Goal: Task Accomplishment & Management: Manage account settings

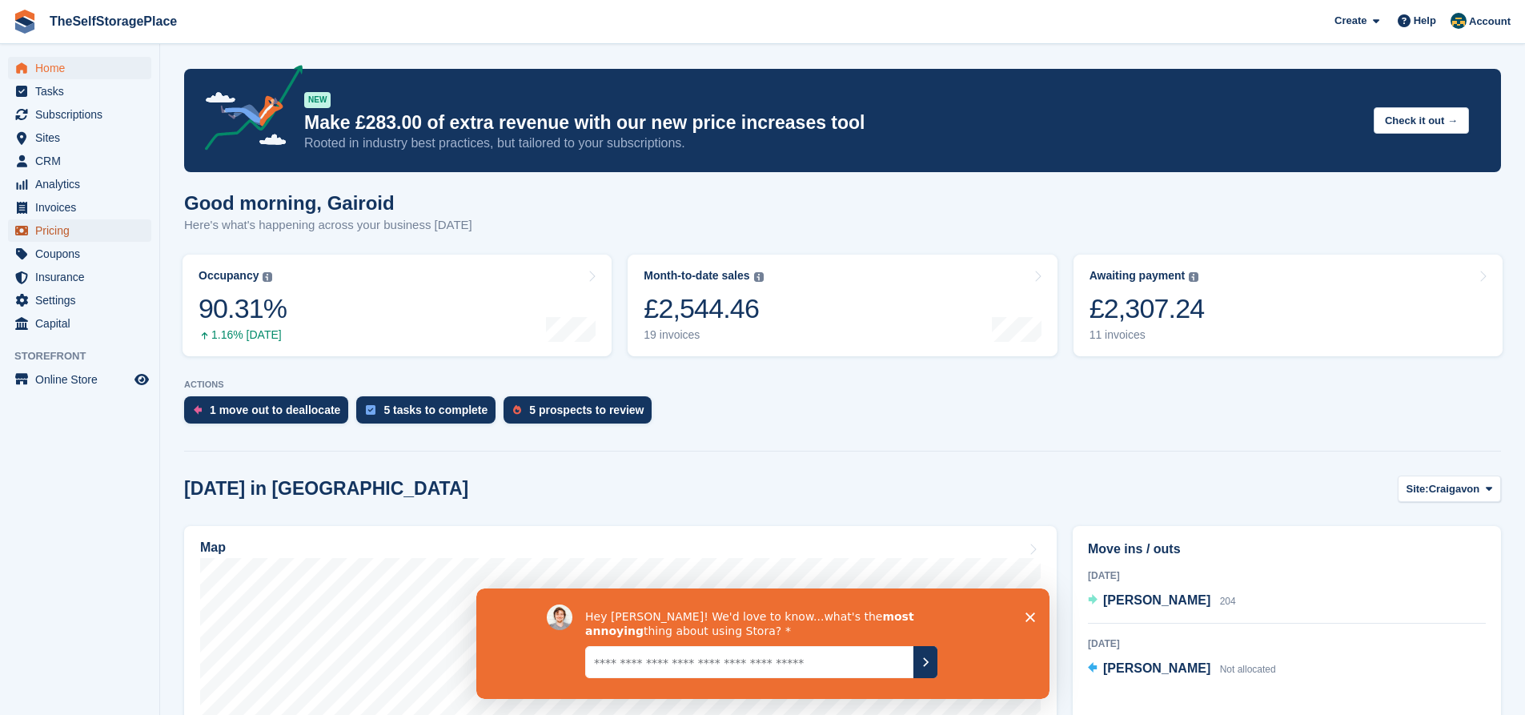
click at [62, 226] on span "Pricing" at bounding box center [83, 230] width 96 height 22
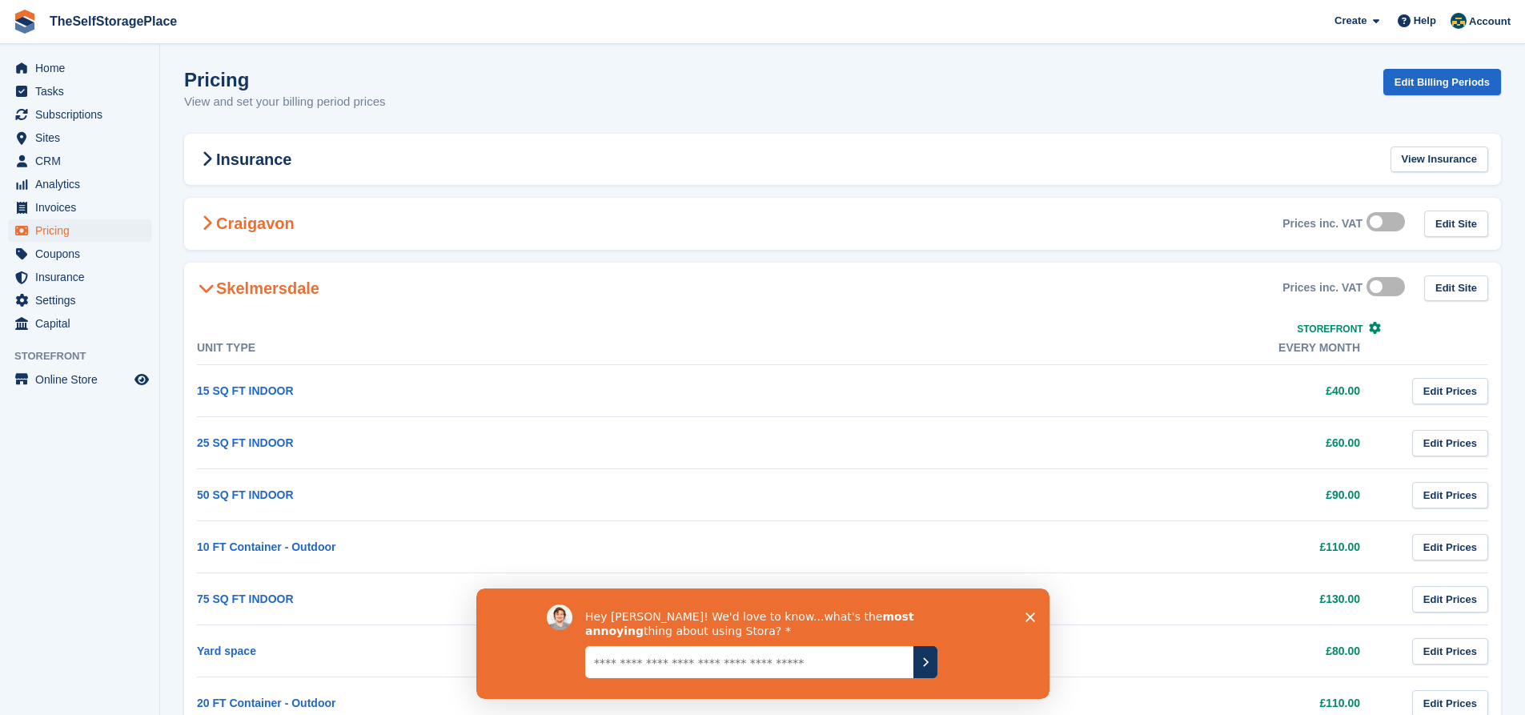
click at [336, 219] on div "Craigavon Prices inc. VAT Edit Site" at bounding box center [842, 224] width 1317 height 52
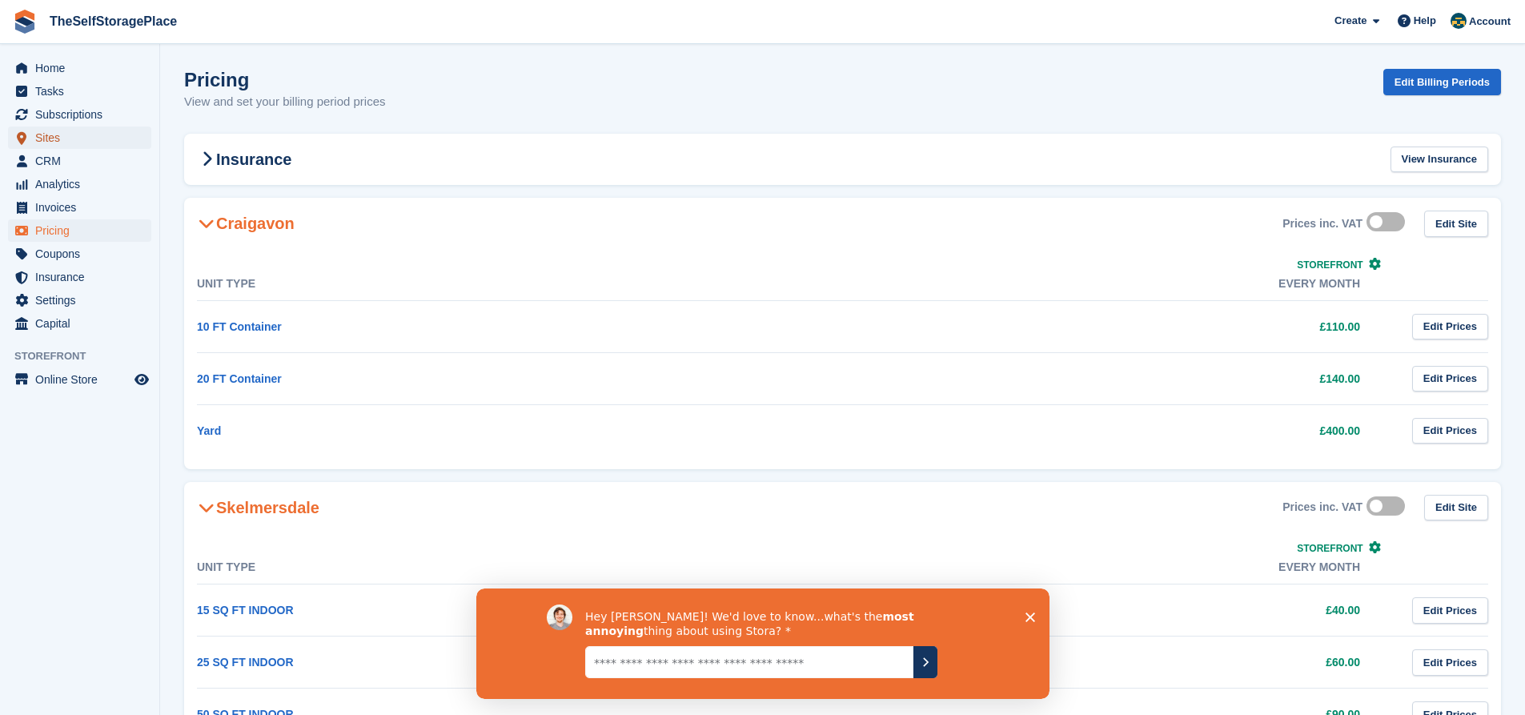
click at [96, 143] on span "Sites" at bounding box center [83, 138] width 96 height 22
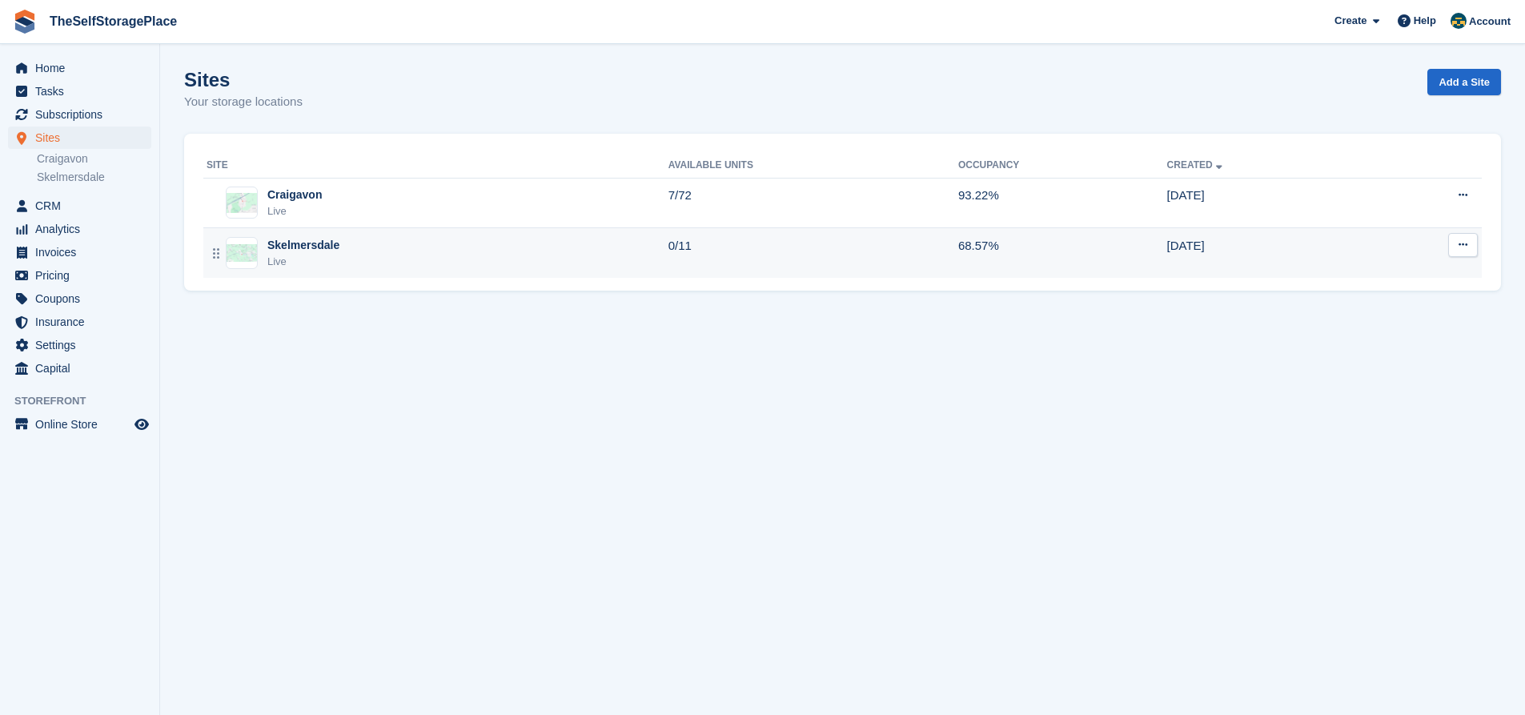
click at [332, 259] on div "Live" at bounding box center [303, 262] width 72 height 16
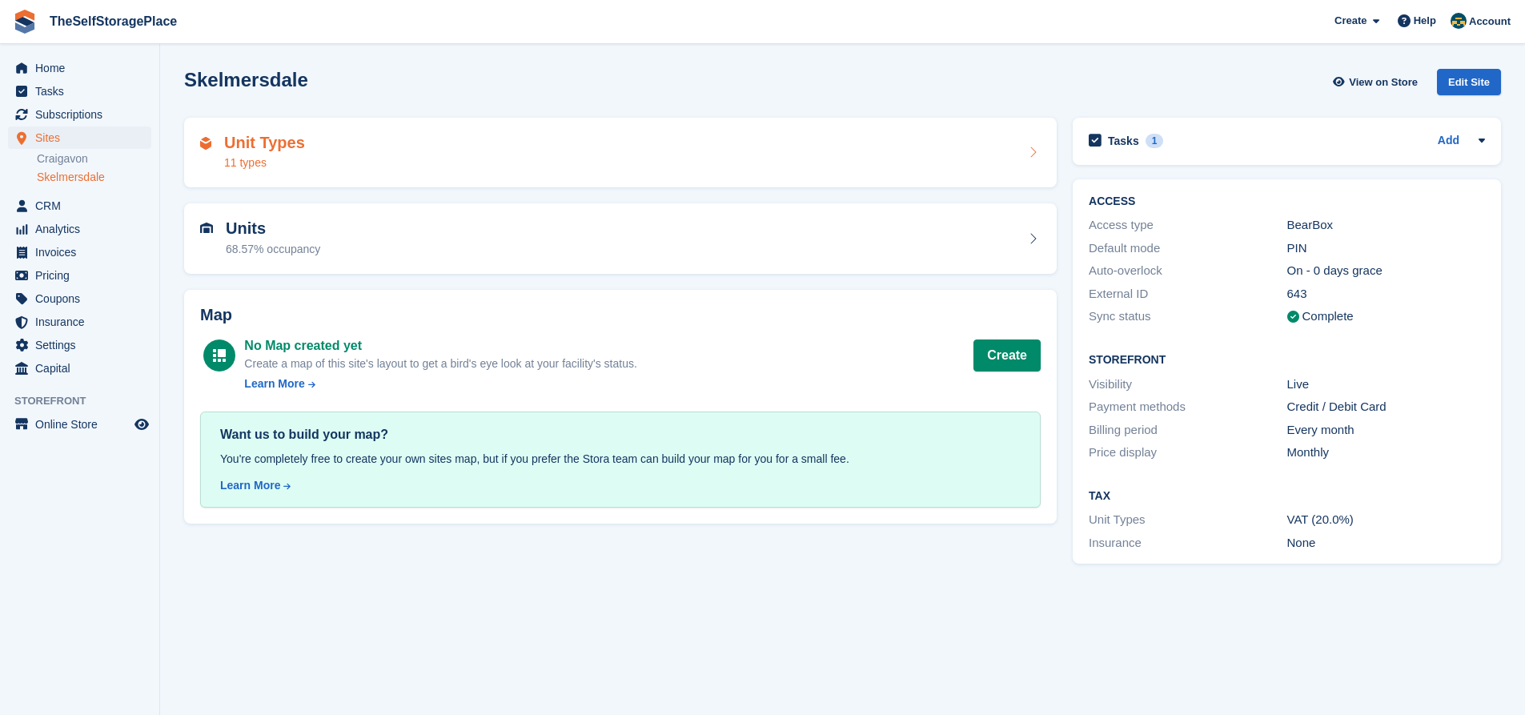
click at [581, 176] on div "Unit Types 11 types" at bounding box center [620, 153] width 873 height 70
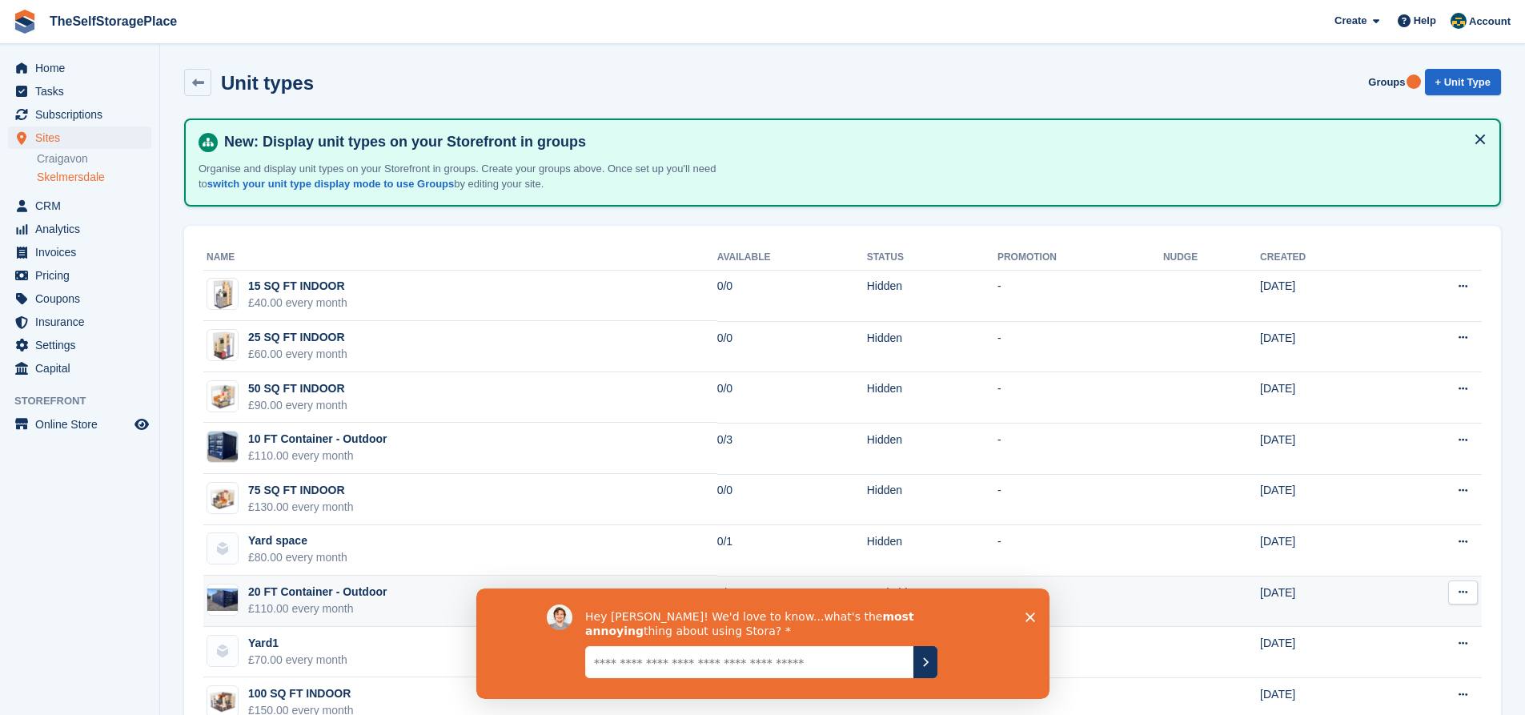
click at [279, 601] on div "£110.00 every month" at bounding box center [317, 609] width 139 height 17
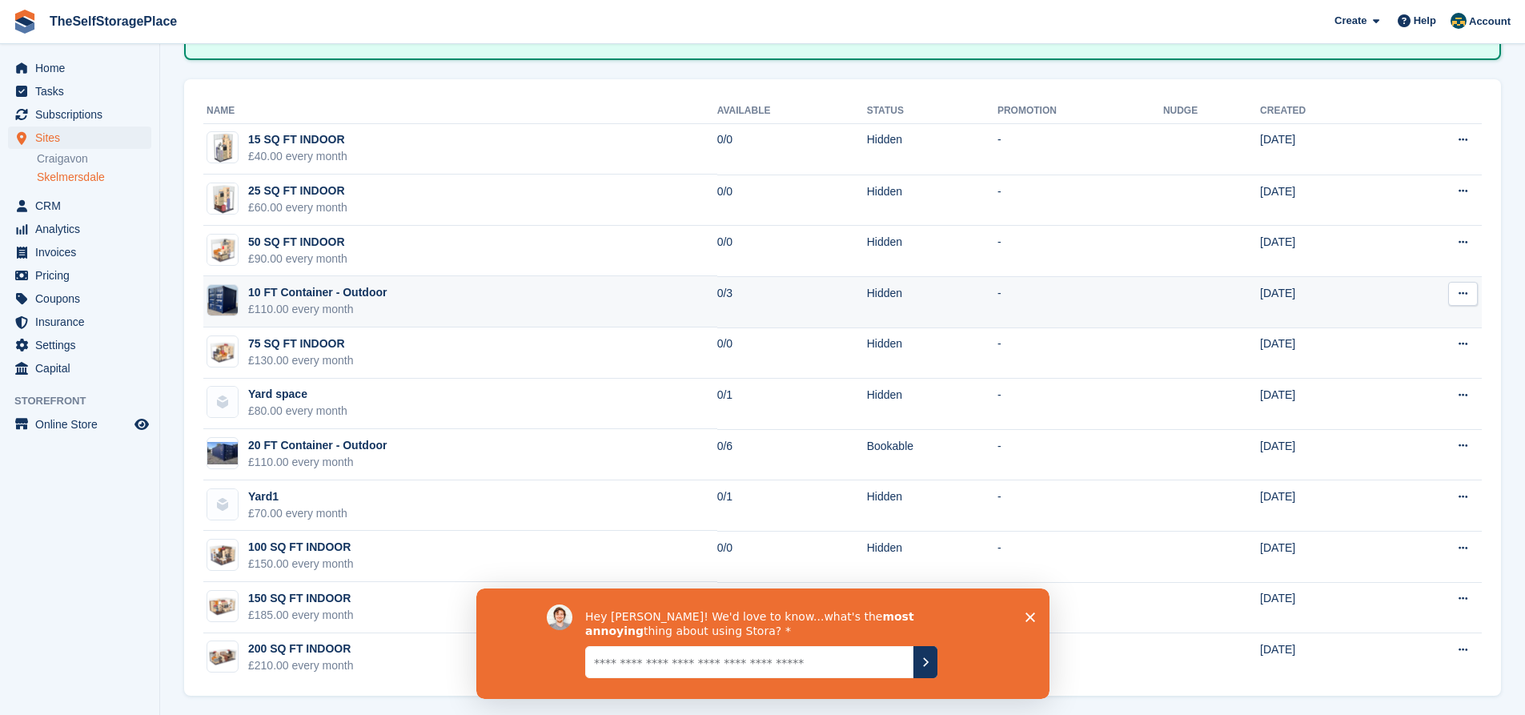
scroll to position [151, 0]
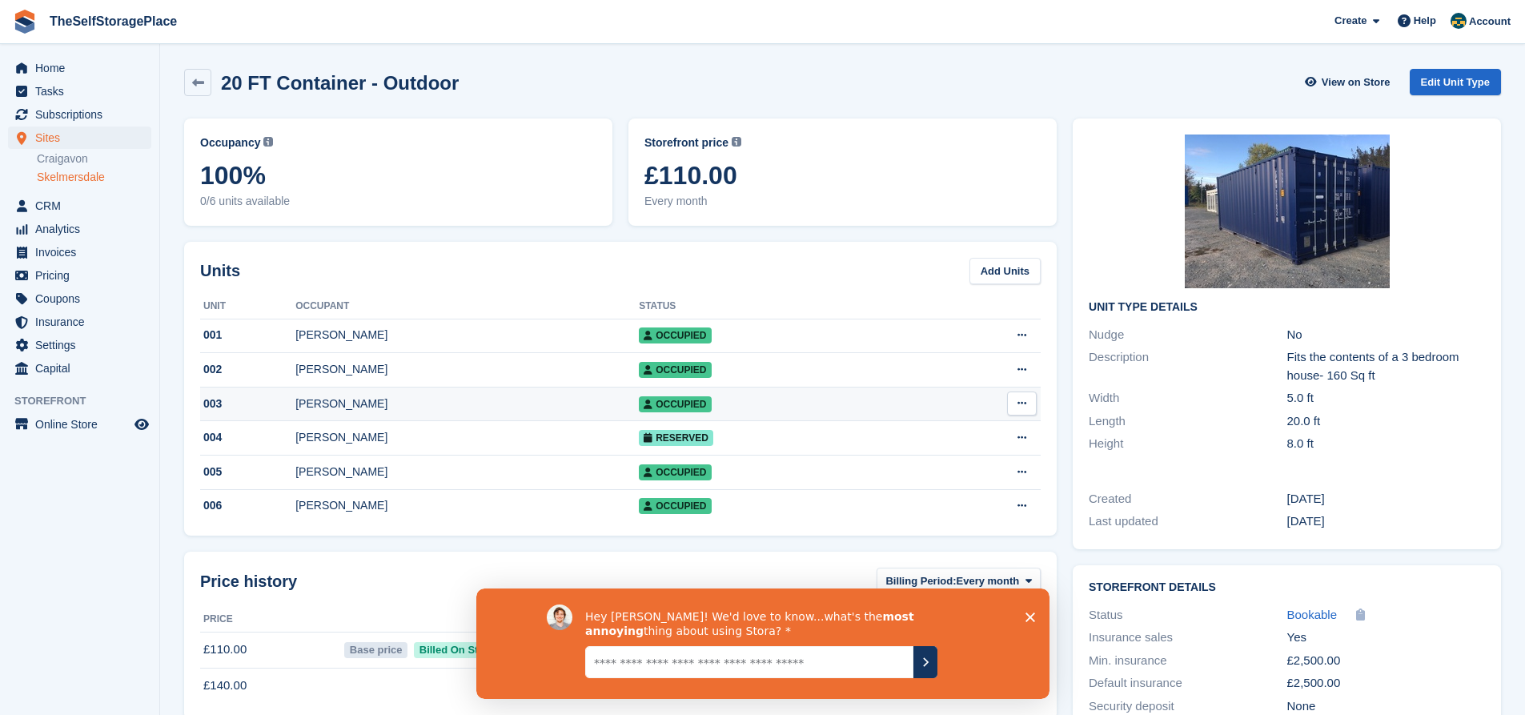
click at [424, 421] on td "[PERSON_NAME]" at bounding box center [467, 404] width 344 height 34
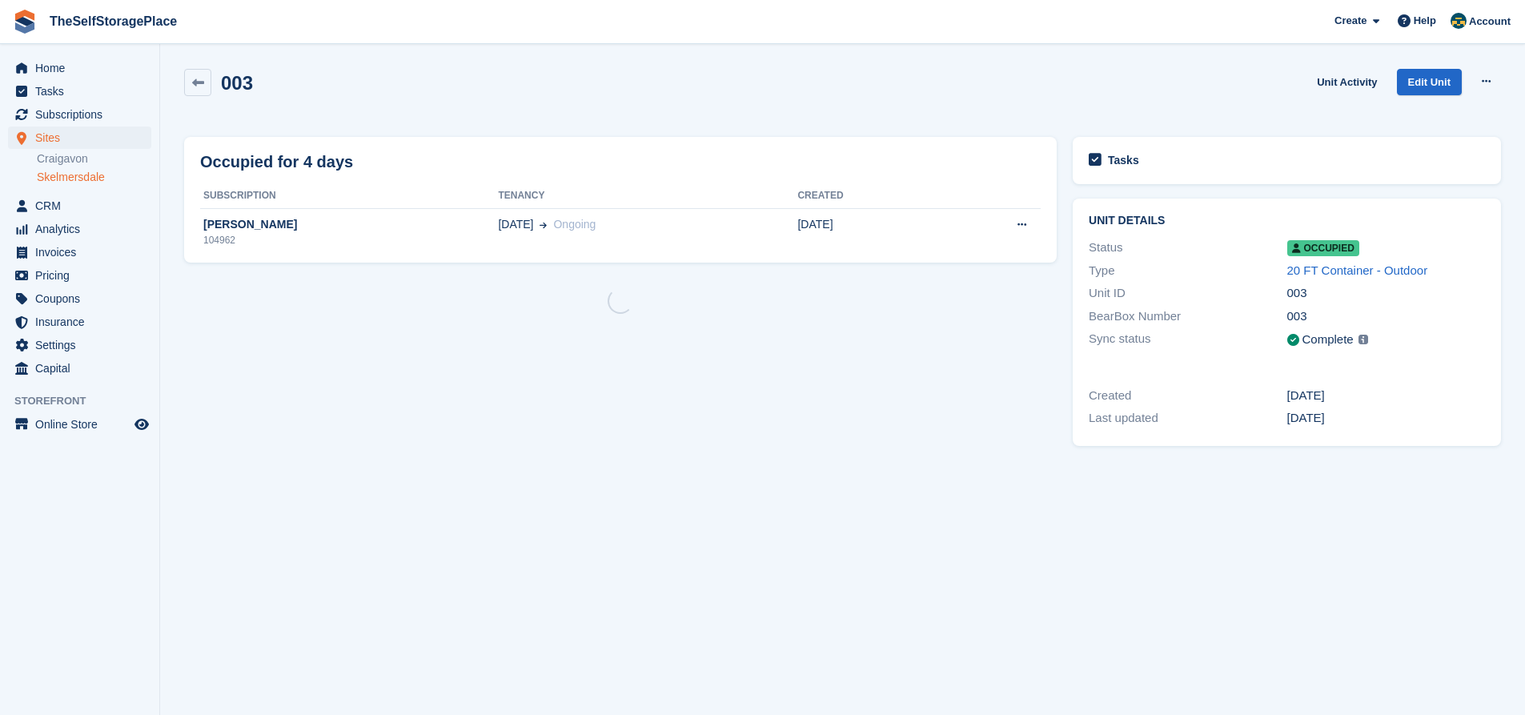
click at [389, 438] on div "Occupied for 4 days Subscription Tenancy Created Lee coupe 104962 01 Sep Ongoin…" at bounding box center [620, 290] width 889 height 322
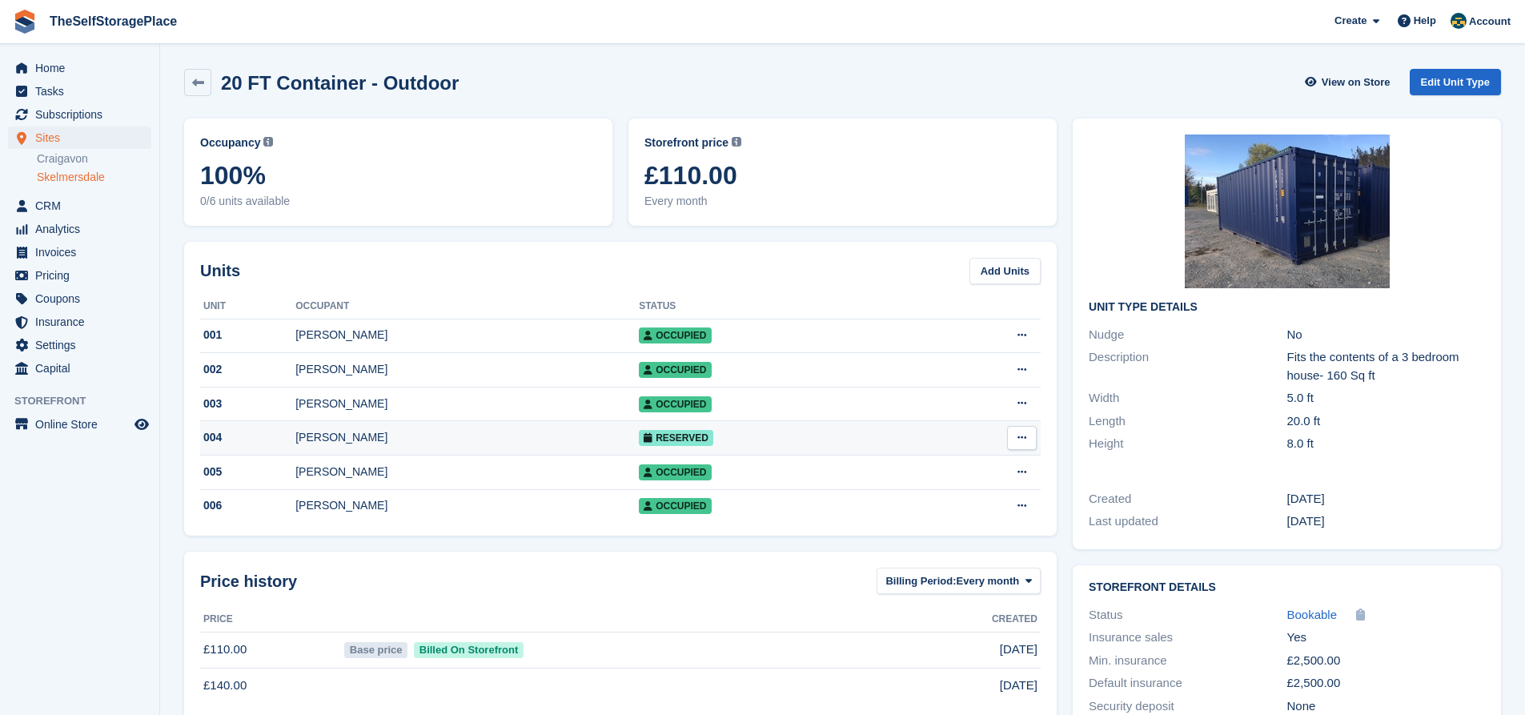
click at [295, 446] on div "004" at bounding box center [247, 437] width 95 height 17
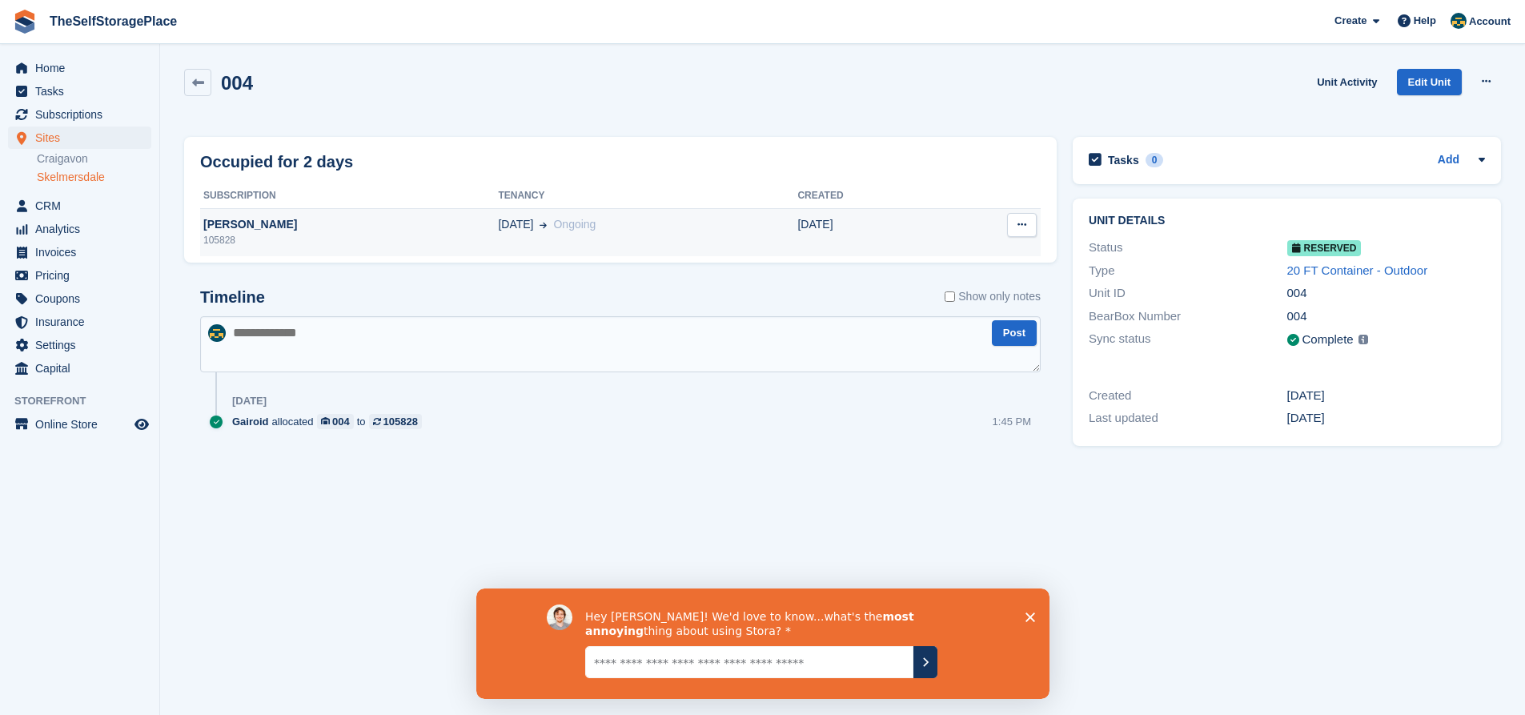
click at [1014, 229] on button at bounding box center [1022, 225] width 30 height 24
click at [973, 254] on p "Deallocate" at bounding box center [959, 256] width 139 height 21
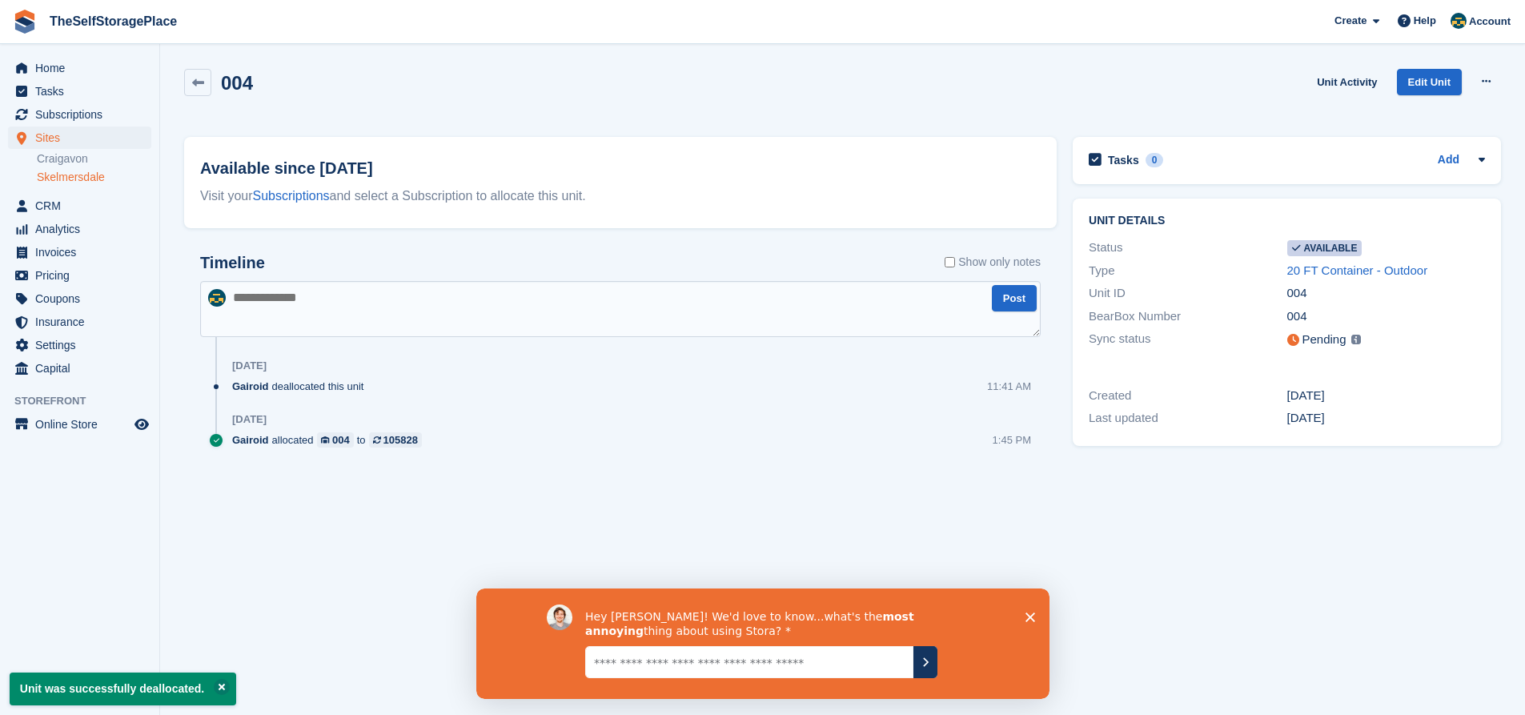
click at [50, 176] on link "Skelmersdale" at bounding box center [94, 177] width 115 height 15
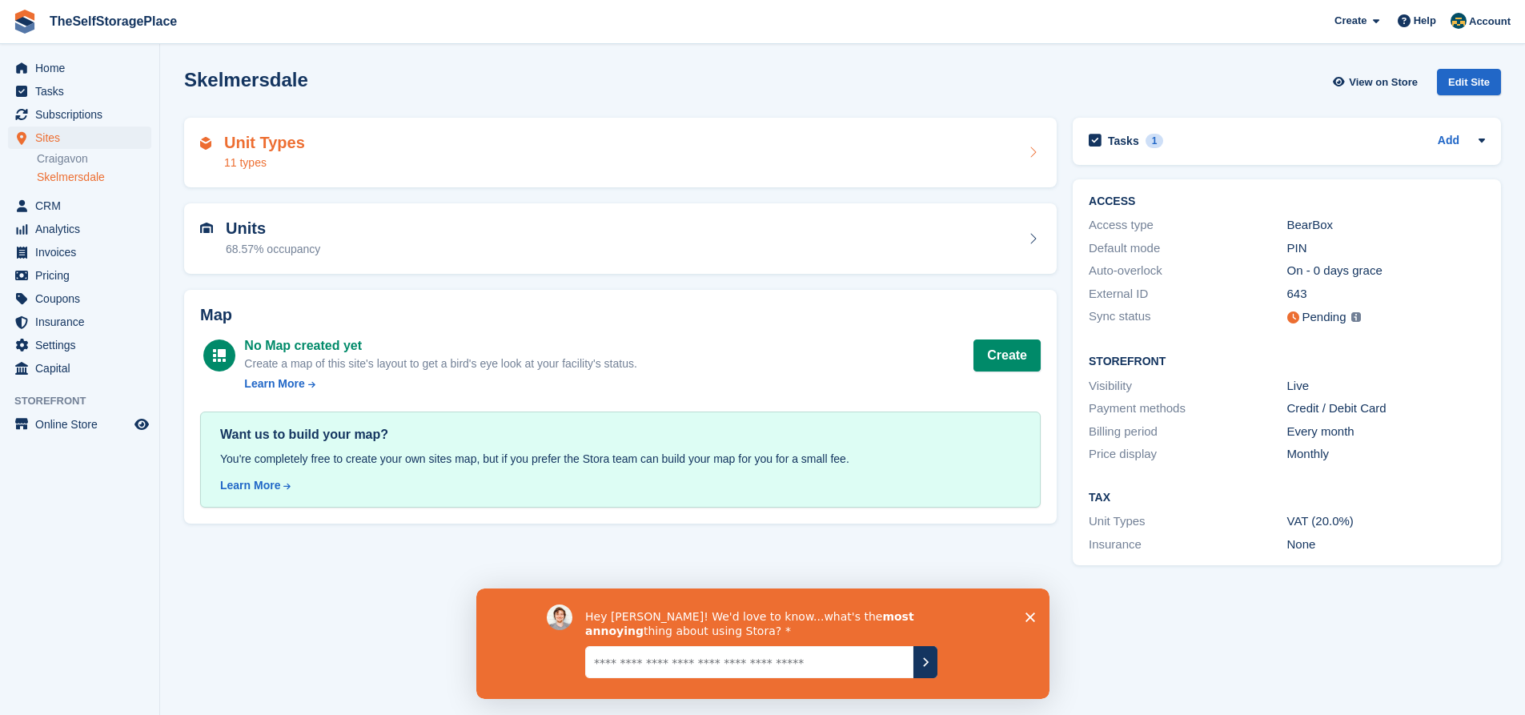
click at [477, 154] on div "Unit Types 11 types" at bounding box center [620, 153] width 841 height 38
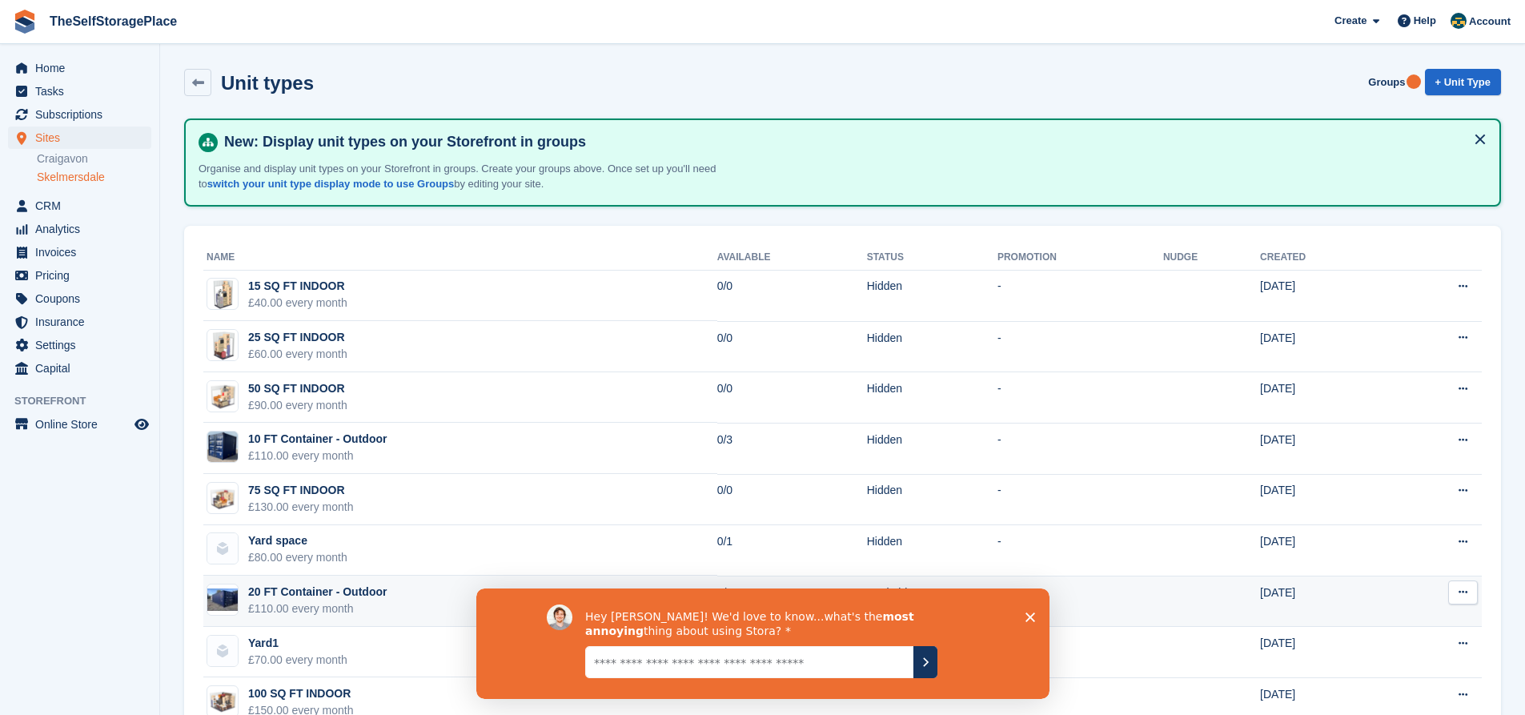
click at [336, 604] on div "£110.00 every month" at bounding box center [317, 609] width 139 height 17
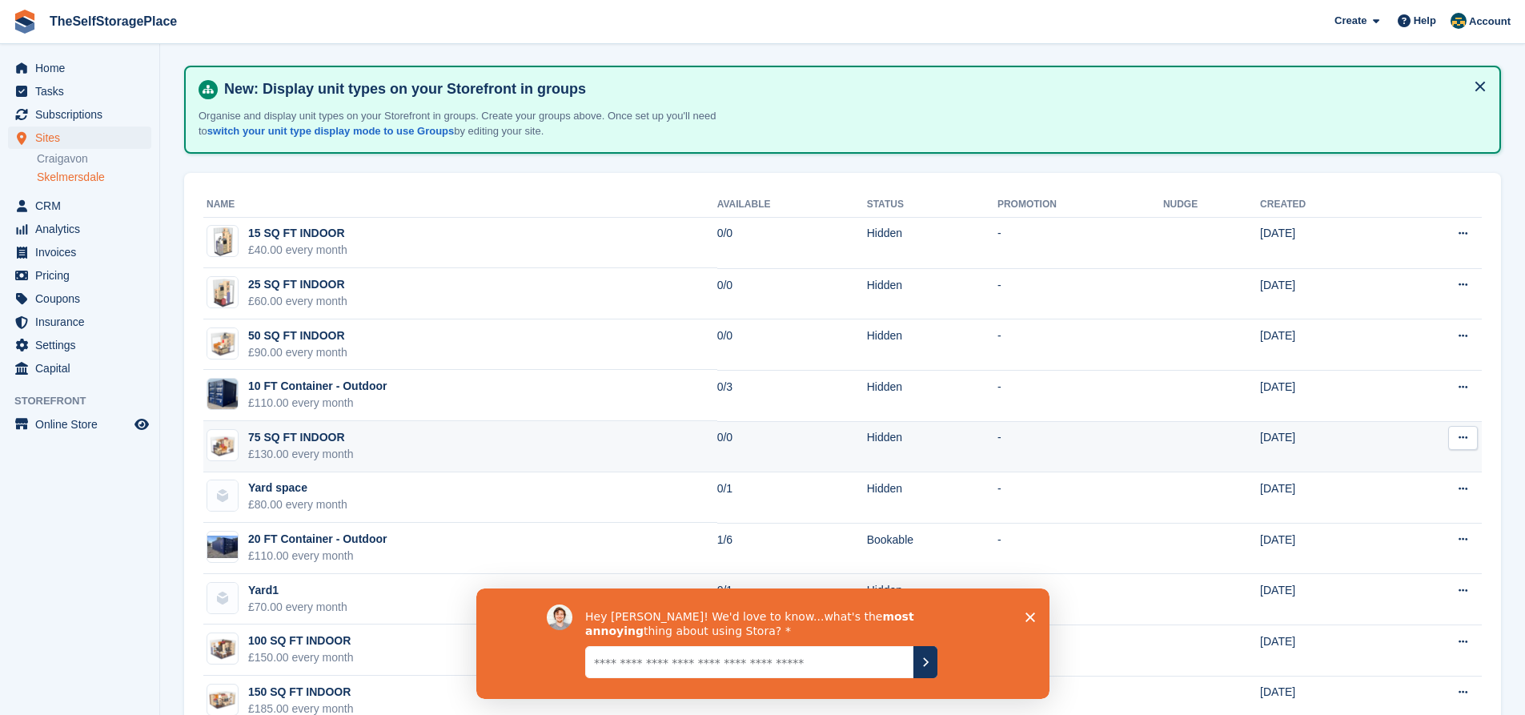
scroll to position [132, 0]
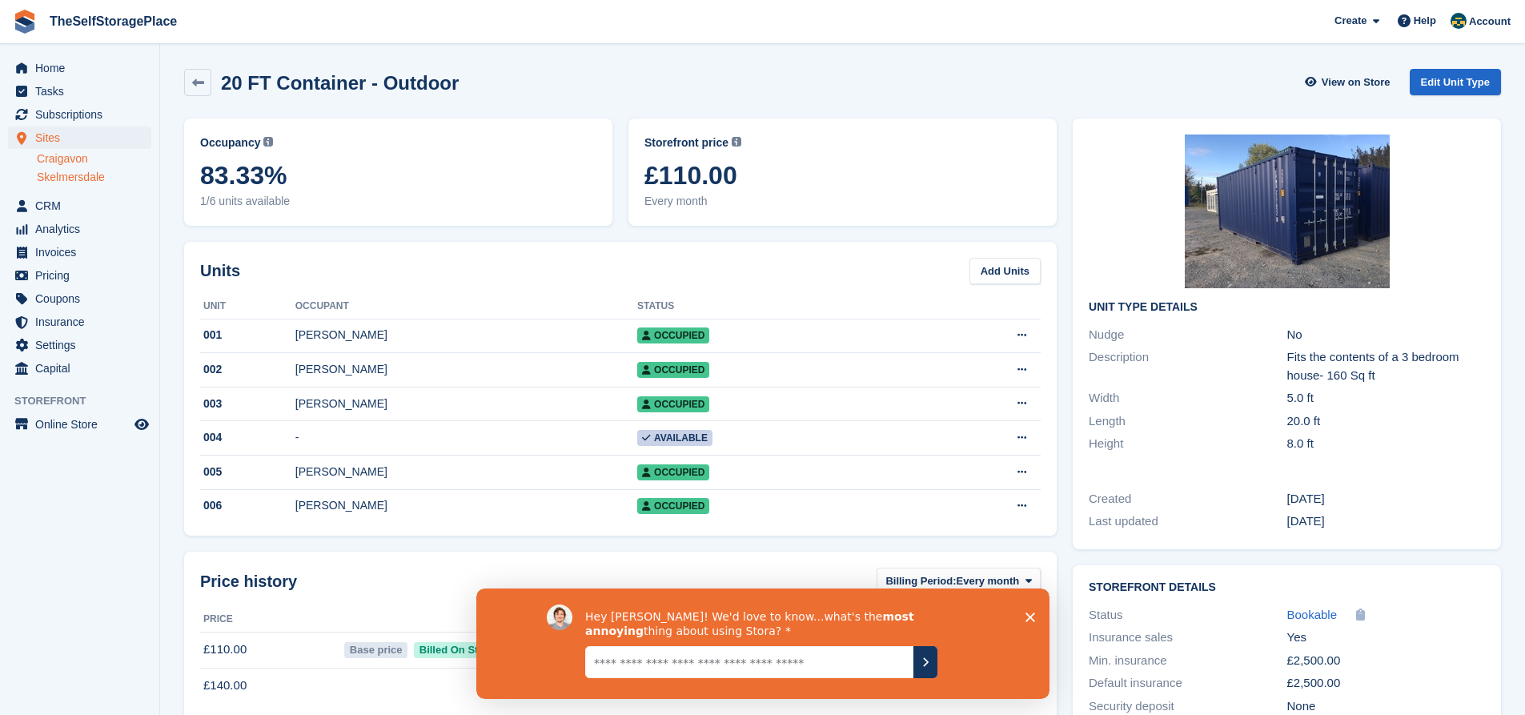
click at [58, 155] on link "Craigavon" at bounding box center [94, 158] width 115 height 15
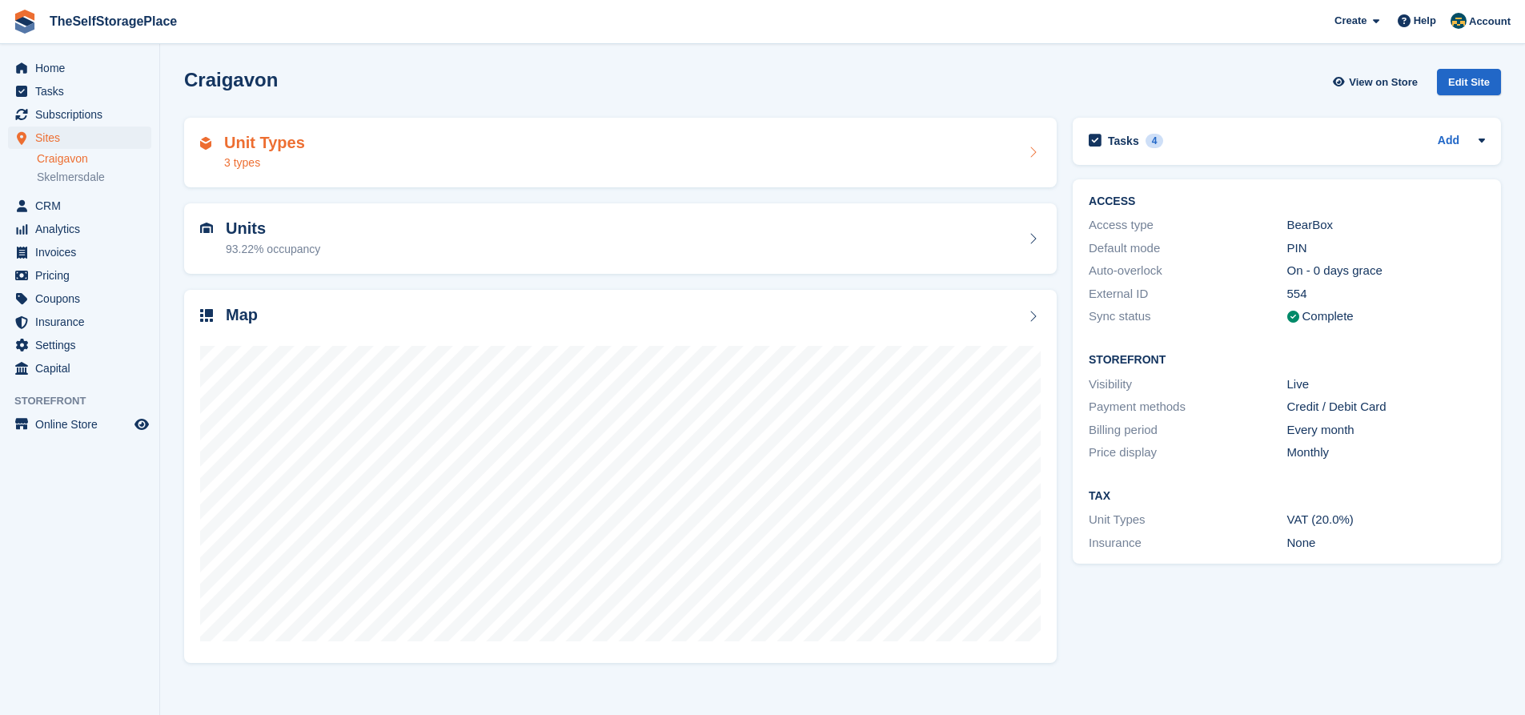
click at [433, 167] on div "Unit Types 3 types" at bounding box center [620, 153] width 841 height 38
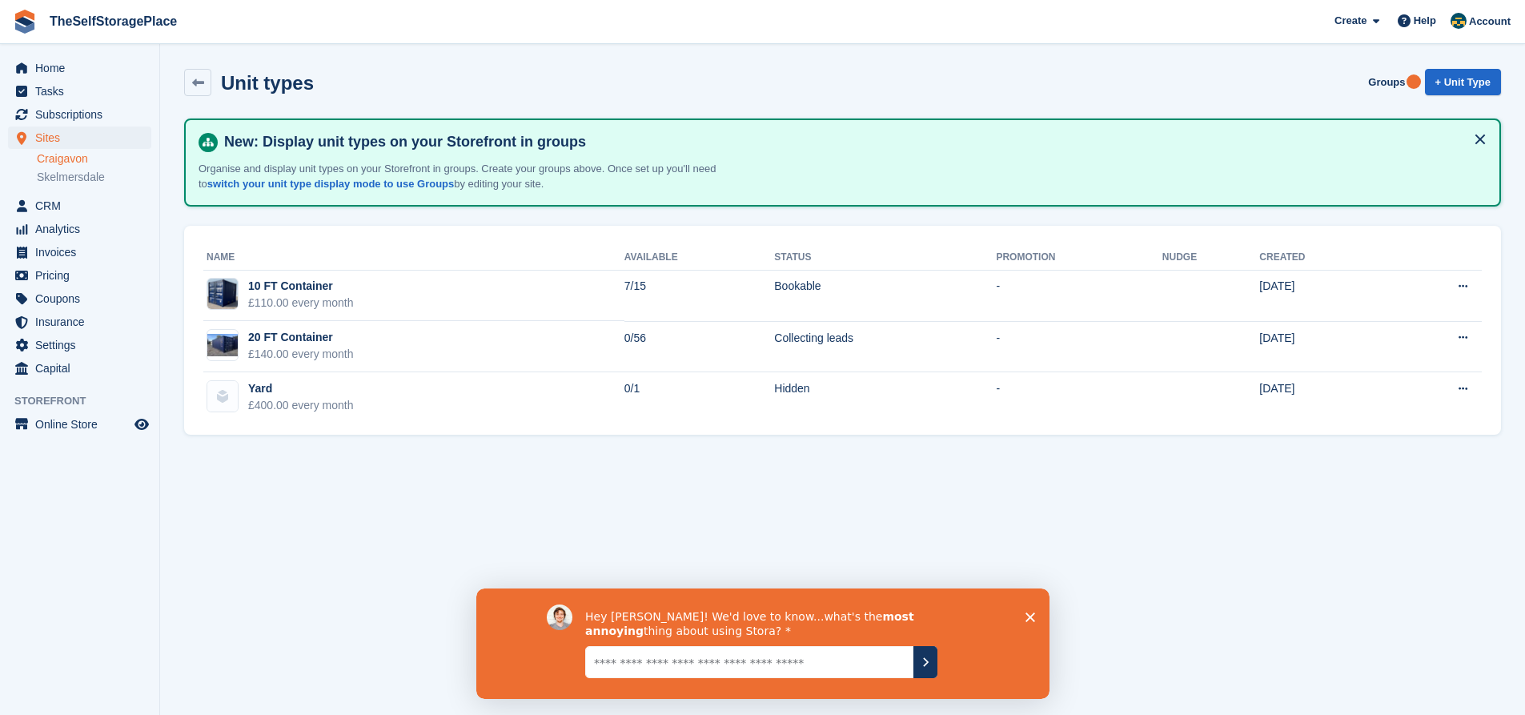
click at [1027, 617] on icon "Close survey" at bounding box center [1030, 617] width 10 height 10
